Goal: Check status: Check status

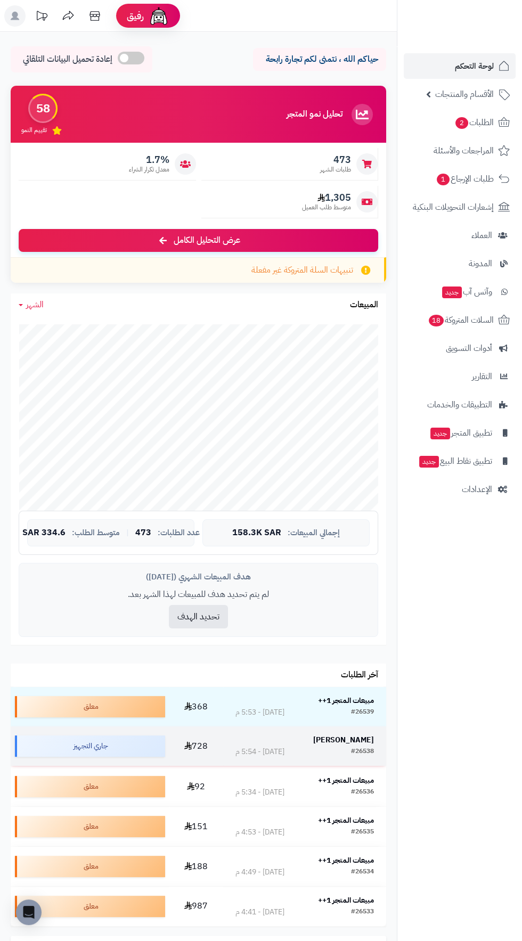
click at [357, 741] on strong "[PERSON_NAME]" at bounding box center [343, 740] width 61 height 11
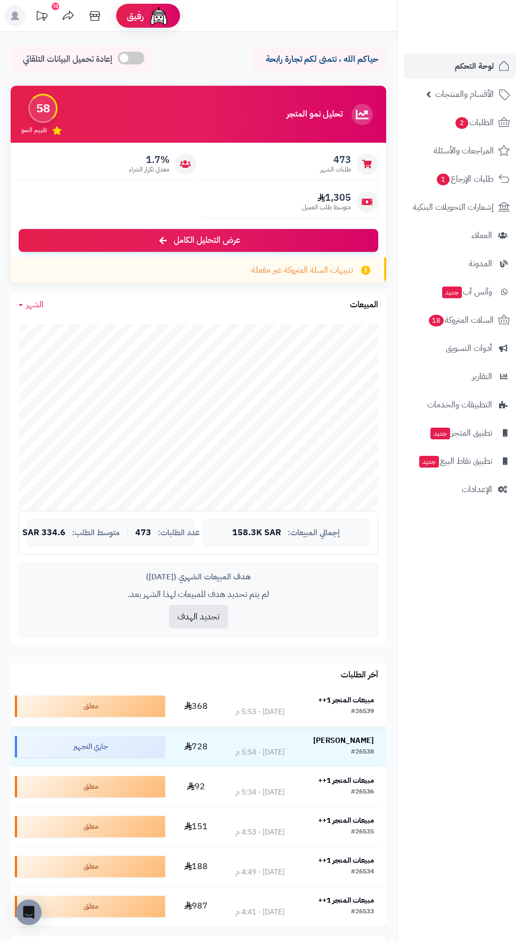
click at [361, 699] on strong "مبيعات المتجر 1++" at bounding box center [346, 700] width 56 height 11
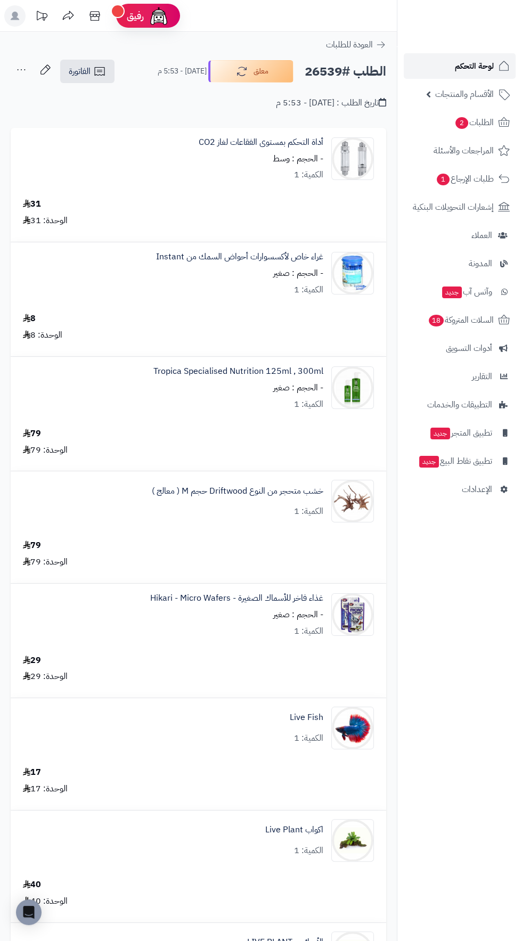
click at [466, 67] on span "لوحة التحكم" at bounding box center [474, 66] width 39 height 15
